Goal: Task Accomplishment & Management: Manage account settings

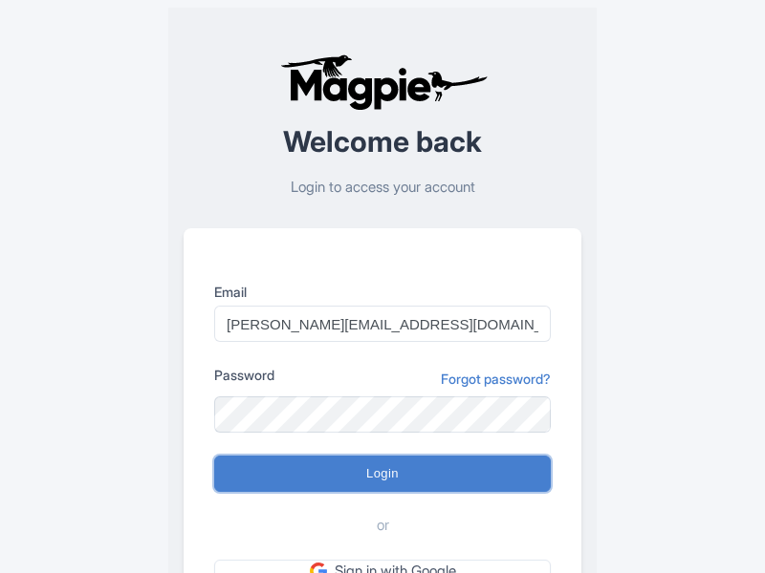
click at [382, 474] on input "Login" at bounding box center [382, 474] width 336 height 36
type input "Logging in..."
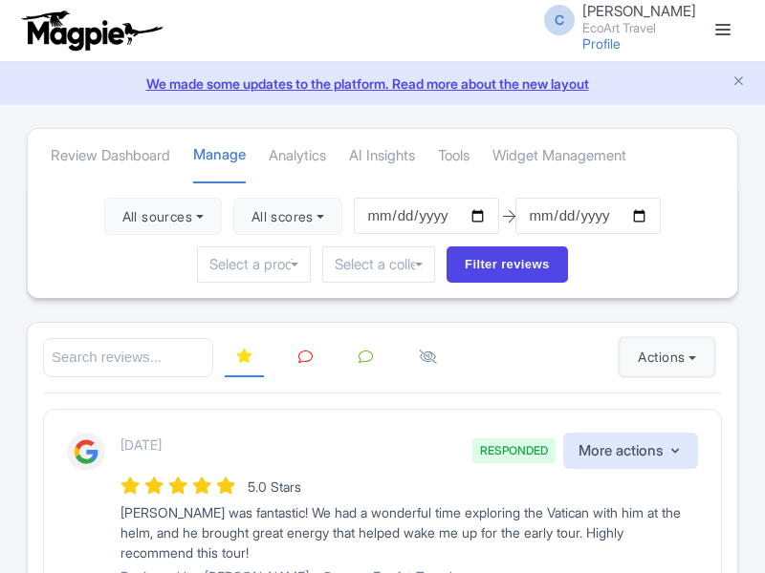
click at [662, 357] on button "Actions" at bounding box center [666, 357] width 95 height 38
click at [0, 0] on link "Import new reviews" at bounding box center [0, 0] width 0 height 0
